Goal: Information Seeking & Learning: Learn about a topic

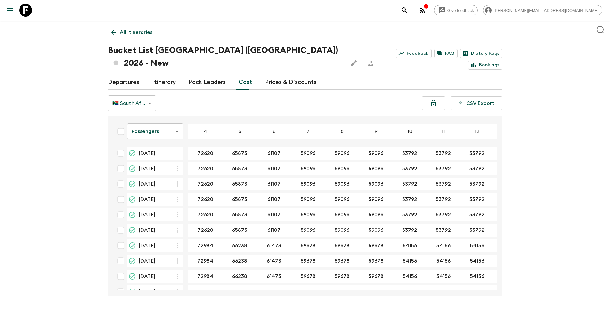
scroll to position [459, 0]
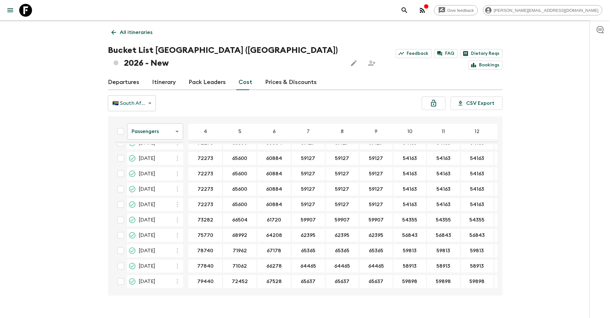
click at [29, 10] on icon at bounding box center [25, 10] width 13 height 13
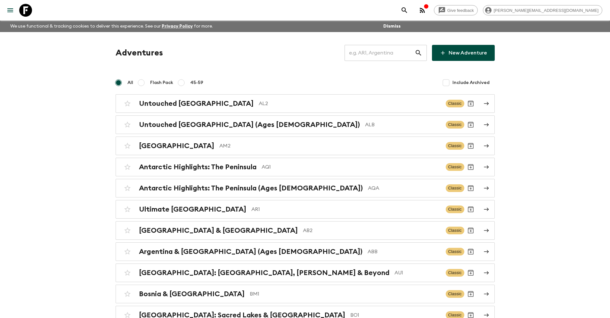
click at [374, 57] on input "text" at bounding box center [380, 53] width 70 height 18
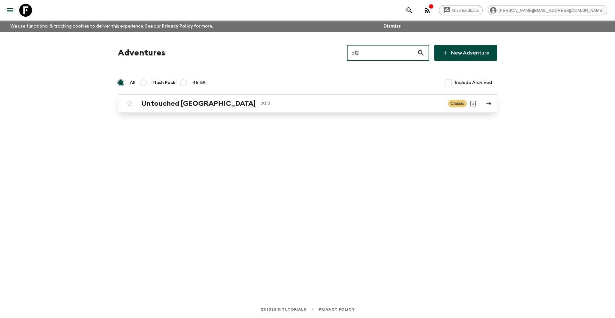
type input "al2"
click at [261, 103] on p "AL2" at bounding box center [352, 104] width 182 height 8
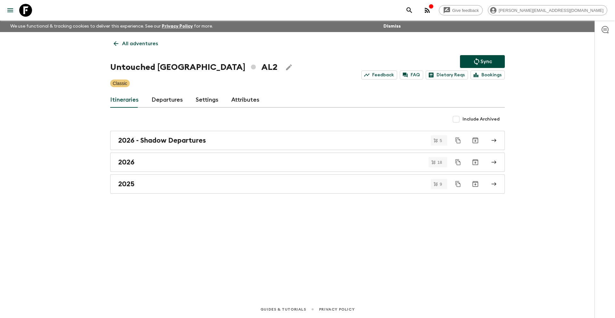
click at [27, 12] on icon at bounding box center [25, 10] width 13 height 13
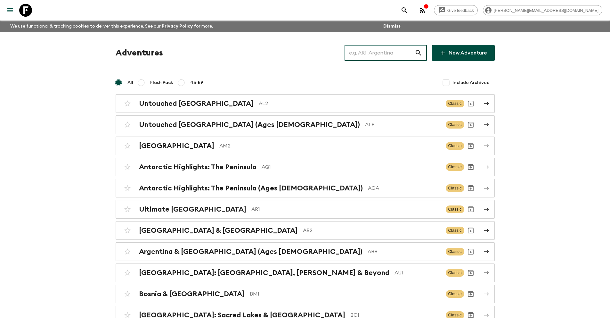
click at [386, 51] on input "text" at bounding box center [380, 53] width 70 height 18
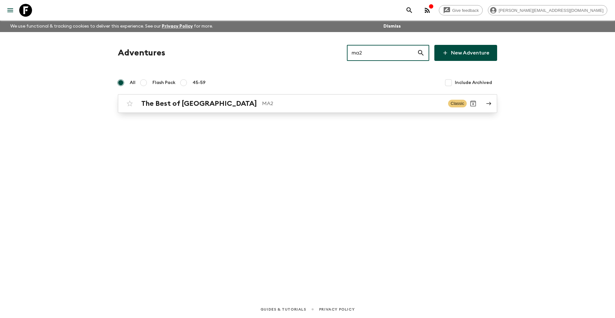
type input "ma2"
click at [288, 105] on p "MA2" at bounding box center [352, 104] width 181 height 8
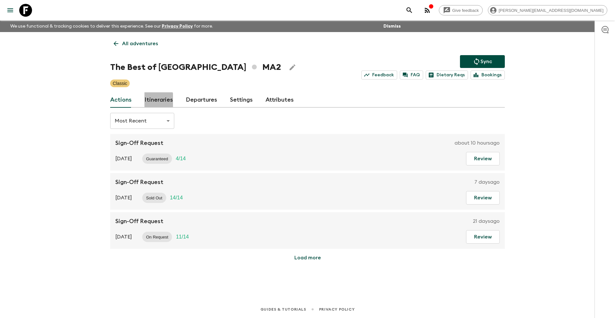
click at [156, 101] on link "Itineraries" at bounding box center [158, 99] width 29 height 15
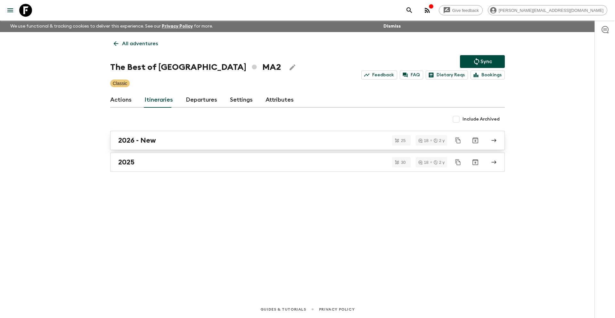
click at [144, 142] on h2 "2026 - New" at bounding box center [137, 140] width 38 height 8
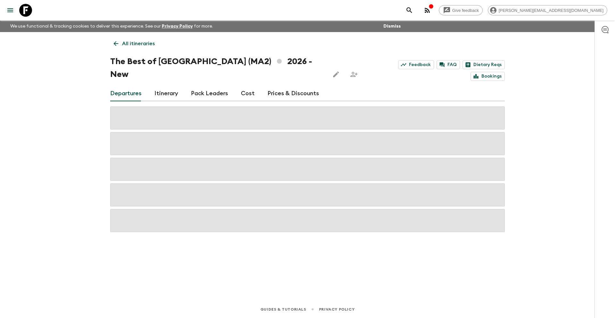
click at [244, 86] on link "Cost" at bounding box center [248, 93] width 14 height 15
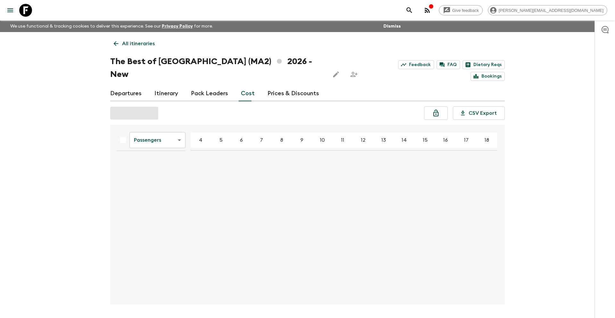
click at [146, 126] on body "Give feedback aida@flashpack.com We use functional & tracking cookies to delive…" at bounding box center [307, 169] width 615 height 339
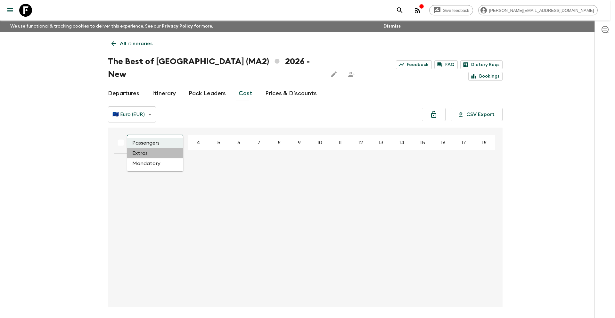
click at [149, 155] on li "Extras" at bounding box center [155, 153] width 56 height 10
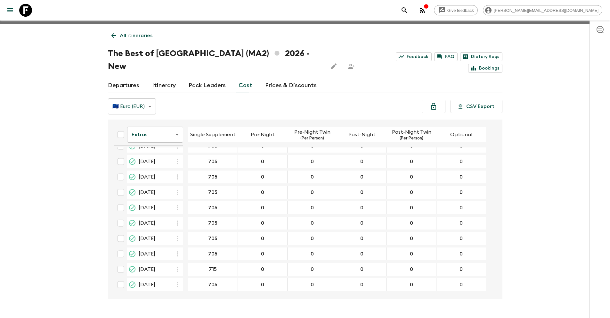
scroll to position [9, 0]
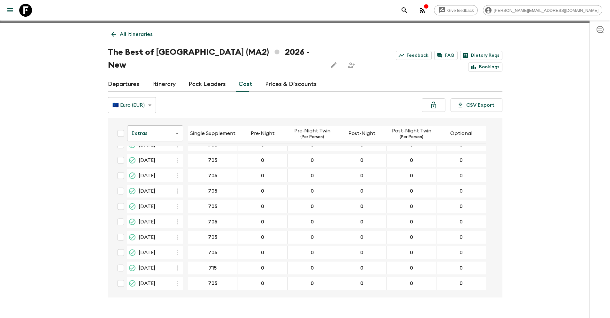
click at [29, 10] on icon at bounding box center [25, 10] width 13 height 13
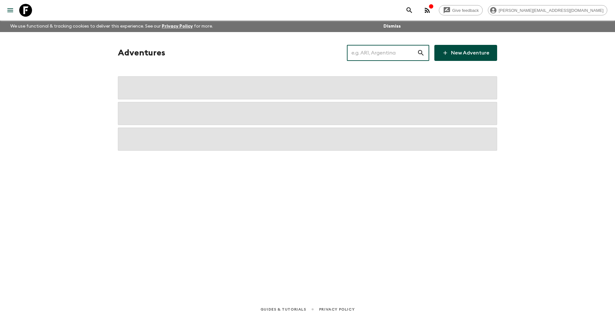
click at [382, 53] on input "text" at bounding box center [382, 53] width 70 height 18
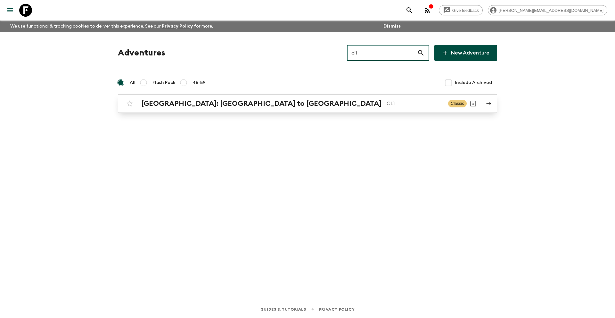
type input "cl1"
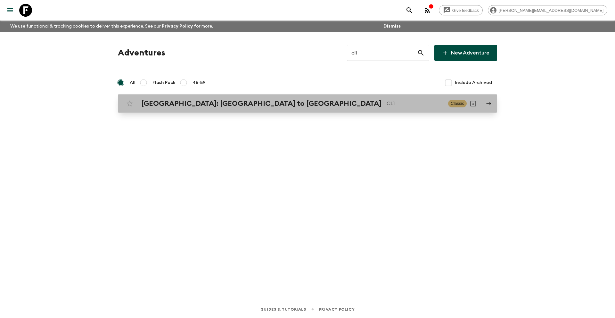
click at [387, 107] on p "CL1" at bounding box center [415, 104] width 56 height 8
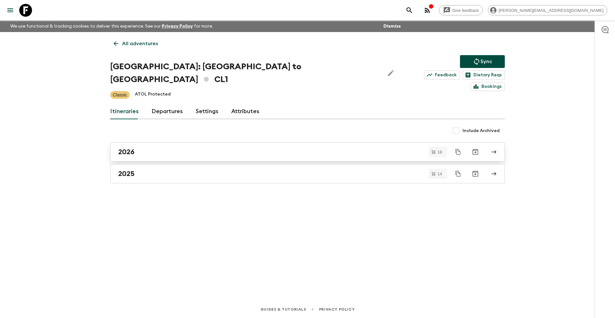
click at [194, 148] on div "2026" at bounding box center [301, 152] width 366 height 8
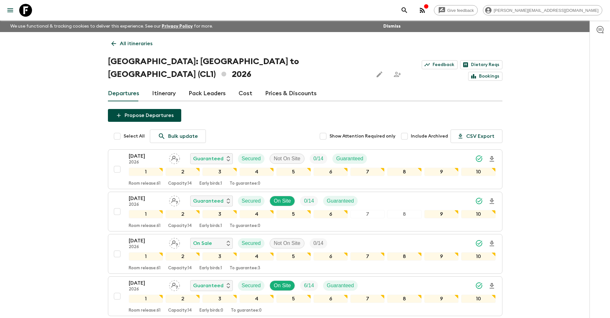
click at [27, 9] on icon at bounding box center [25, 10] width 13 height 13
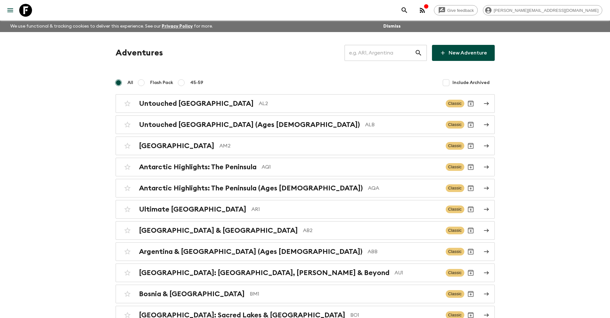
click at [380, 50] on input "text" at bounding box center [380, 53] width 70 height 18
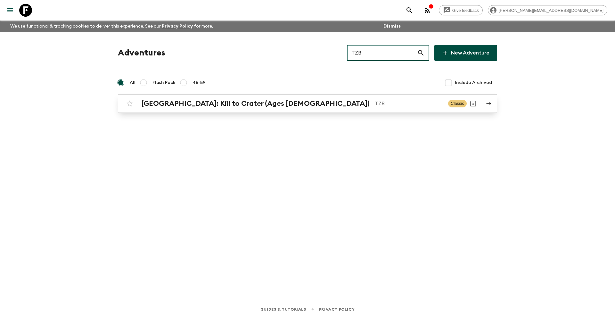
type input "TZB"
click at [242, 107] on h2 "Tanzania: Kili to Crater (Ages 45-59)" at bounding box center [255, 103] width 228 height 8
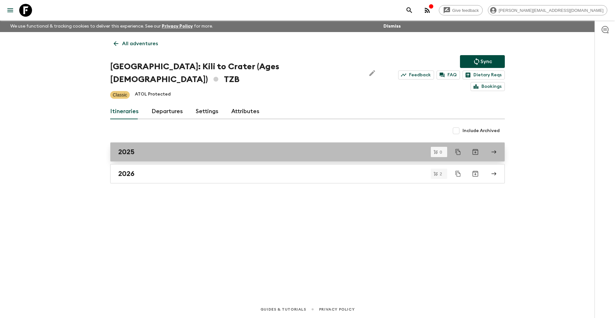
click at [179, 148] on div "2025" at bounding box center [301, 152] width 366 height 8
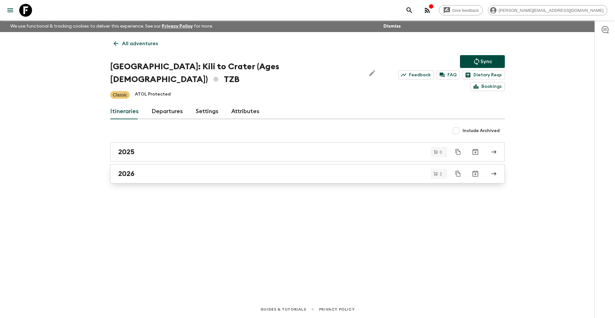
click at [149, 169] on div "2026" at bounding box center [301, 173] width 366 height 8
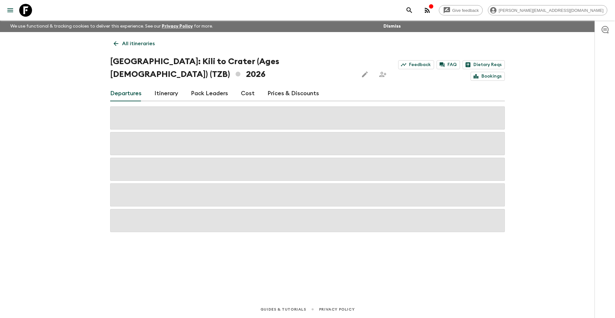
click at [247, 86] on link "Cost" at bounding box center [248, 93] width 14 height 15
